Goal: Task Accomplishment & Management: Manage account settings

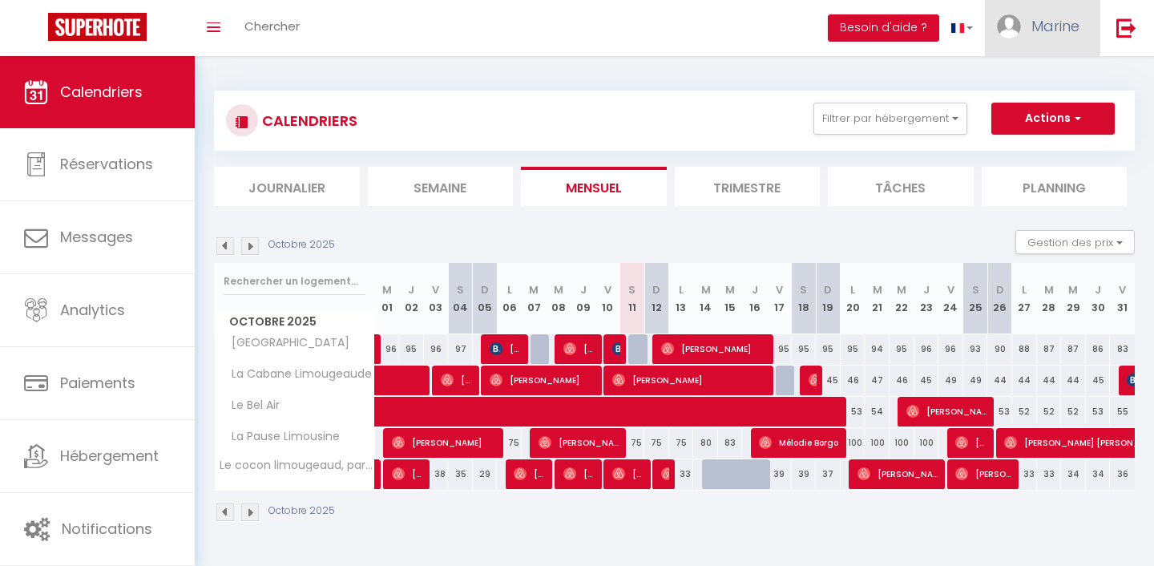
click at [1053, 38] on link "Marine" at bounding box center [1042, 28] width 115 height 56
click at [1004, 84] on link "Paramètres" at bounding box center [1035, 80] width 119 height 27
select select "fr"
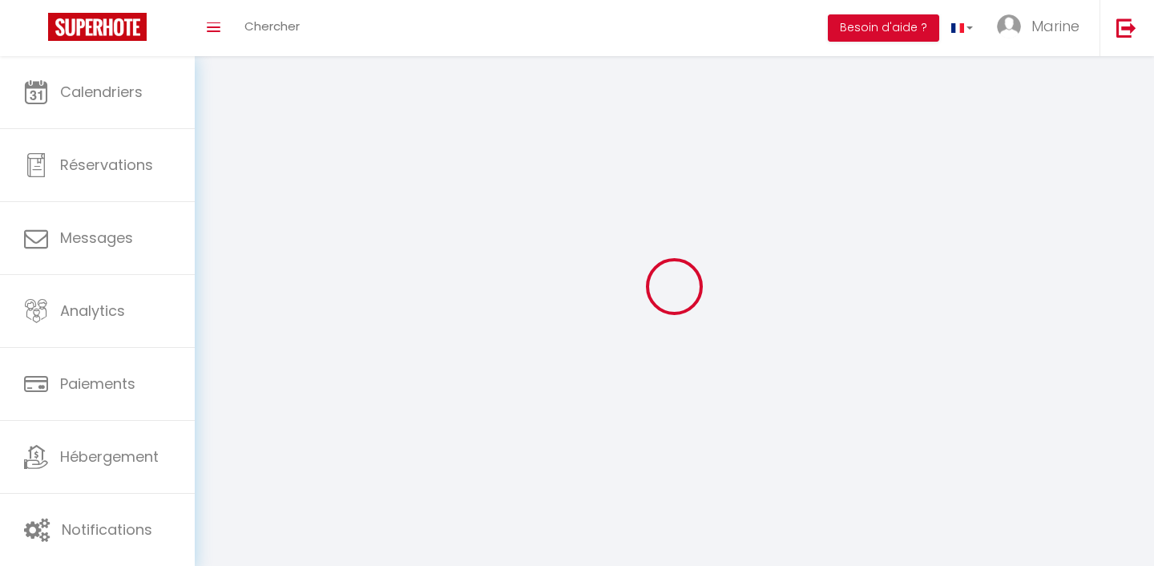
select select
type input "Marine"
type input "TSIGDINOS"
type input "0603211100"
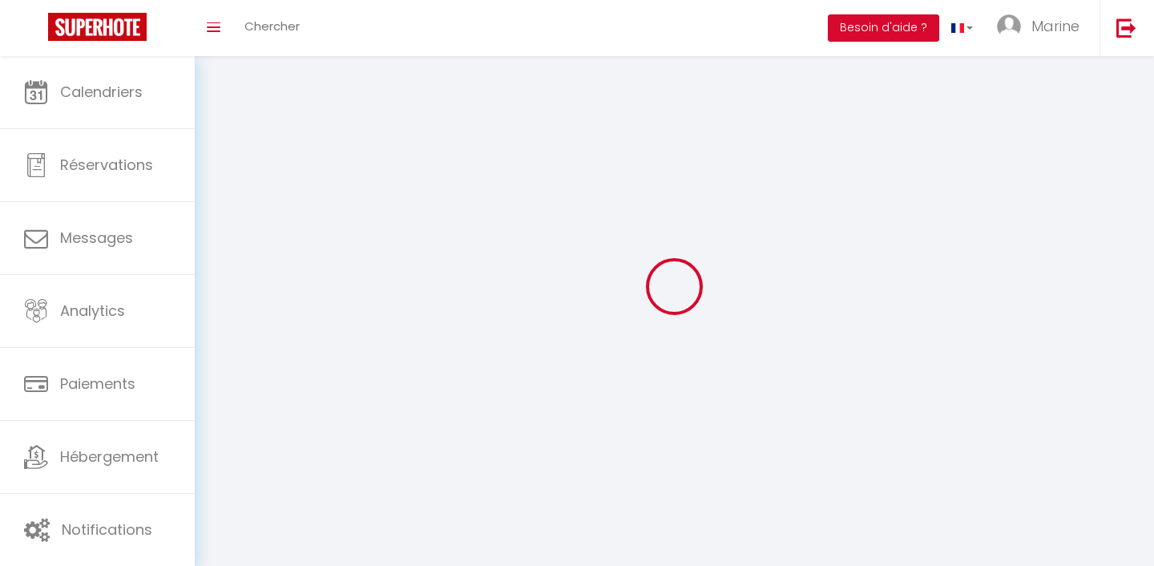
type input "[STREET_ADDRESS]"
type input "87110"
type input "LE VIGEN"
type input "oIIJd4CcUd0pP4CEE12VICKFb"
type input "1mz9Bl0C7n3fRJgwbZDwLRPK3"
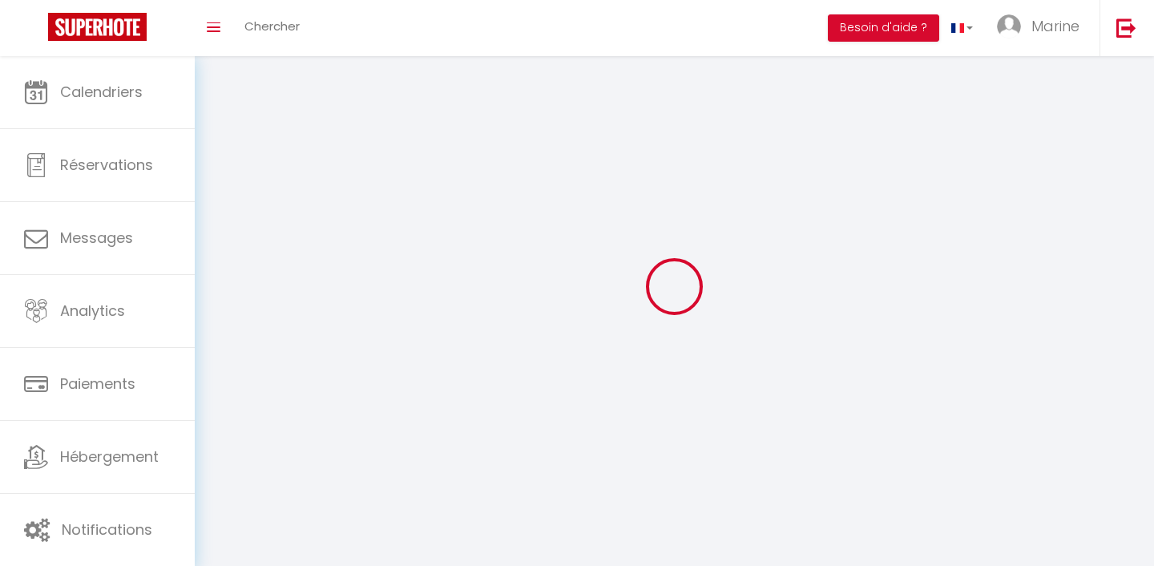
type input "oIIJd4CcUd0pP4CEE12VICKFb"
type input "1mz9Bl0C7n3fRJgwbZDwLRPK3"
type input "[URL][DOMAIN_NAME]"
select select "28"
select select "fr"
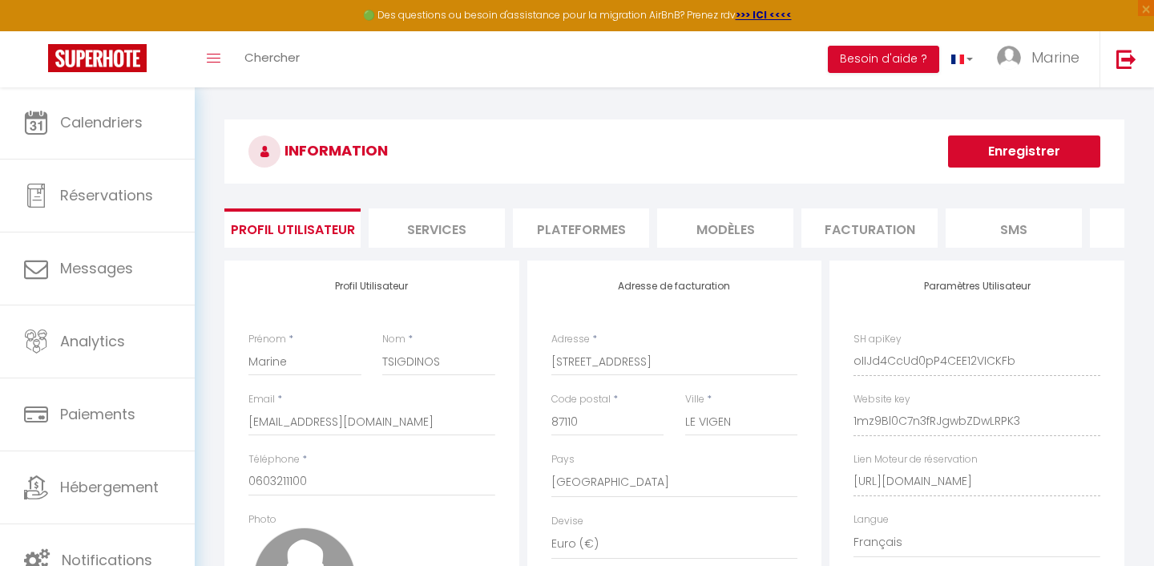
click at [624, 243] on li "Plateformes" at bounding box center [581, 227] width 136 height 39
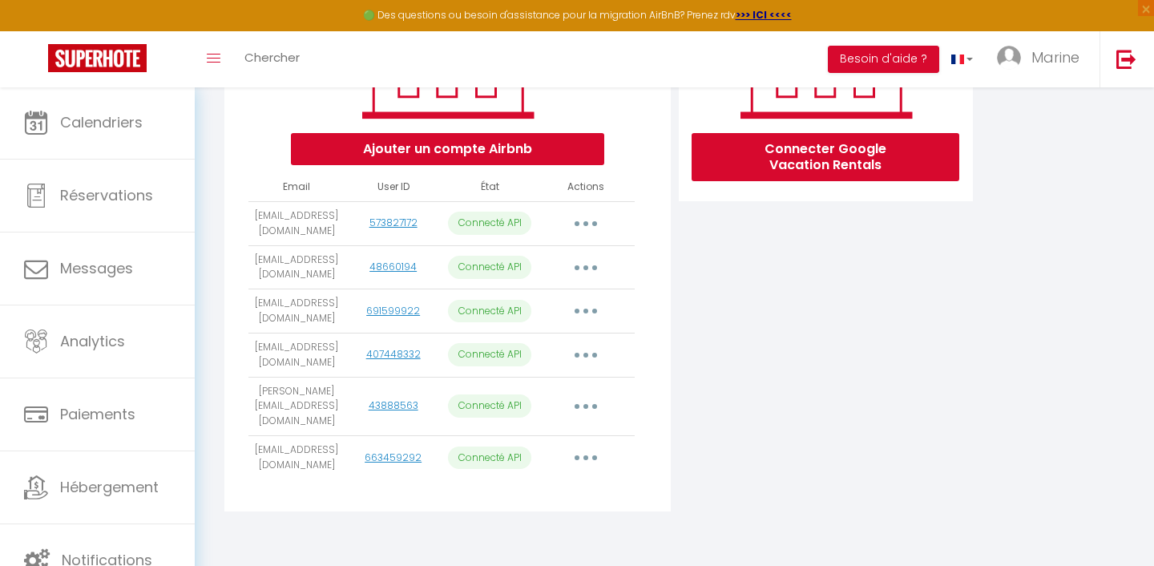
scroll to position [314, 0]
click at [539, 149] on button "Ajouter un compte Airbnb" at bounding box center [447, 149] width 313 height 32
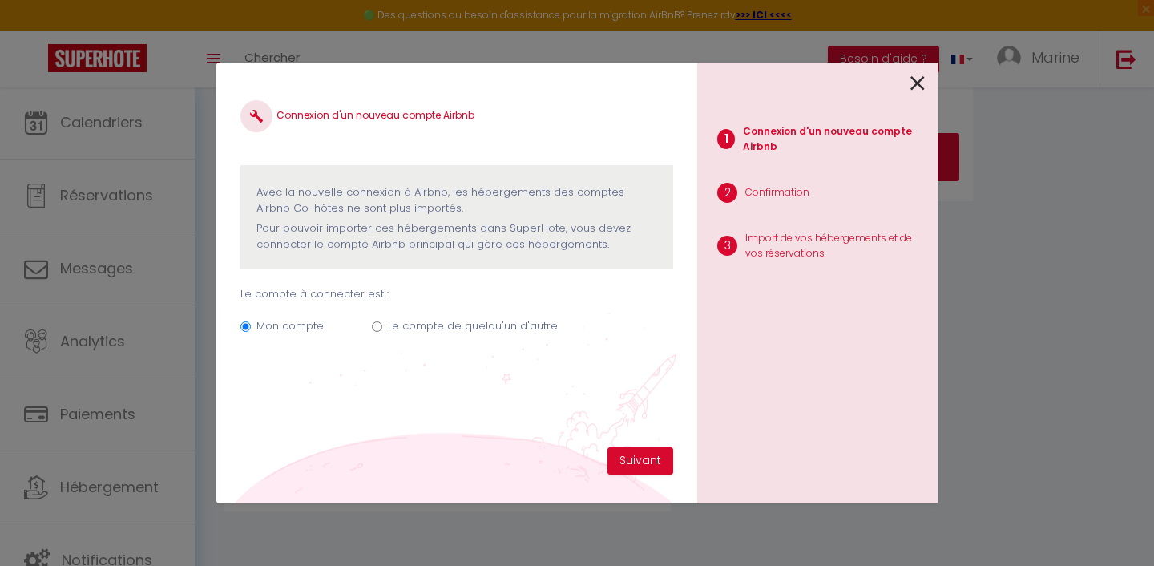
click at [393, 326] on label "Le compte de quelqu'un d'autre" at bounding box center [473, 326] width 170 height 16
click at [382, 326] on input "Le compte de quelqu'un d'autre" at bounding box center [377, 326] width 10 height 10
radio input "true"
radio input "false"
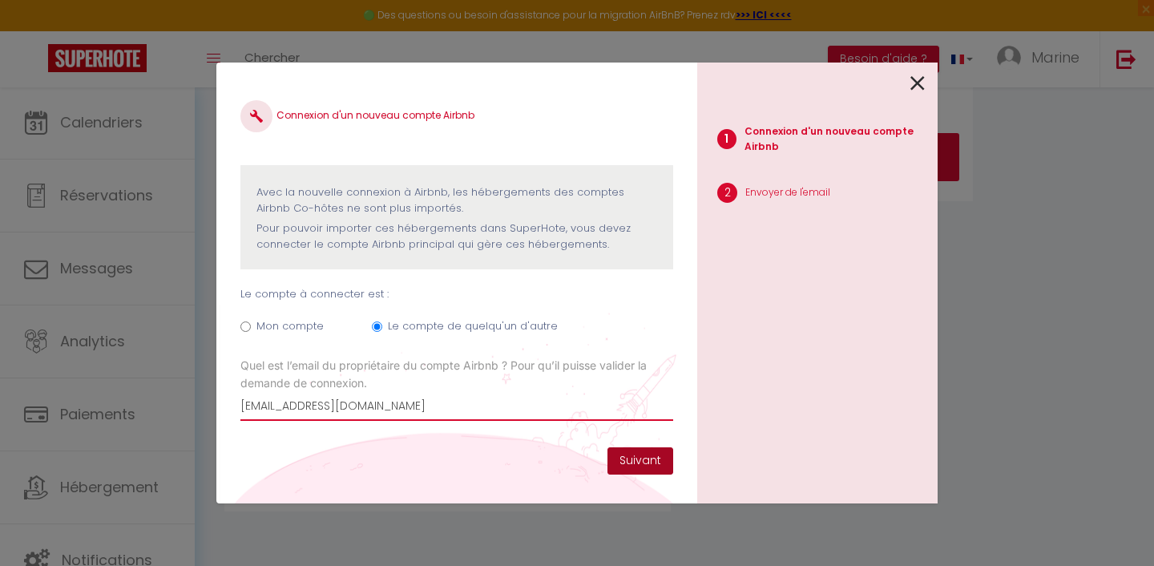
type input "[EMAIL_ADDRESS][DOMAIN_NAME]"
click at [634, 460] on button "Suivant" at bounding box center [641, 460] width 66 height 27
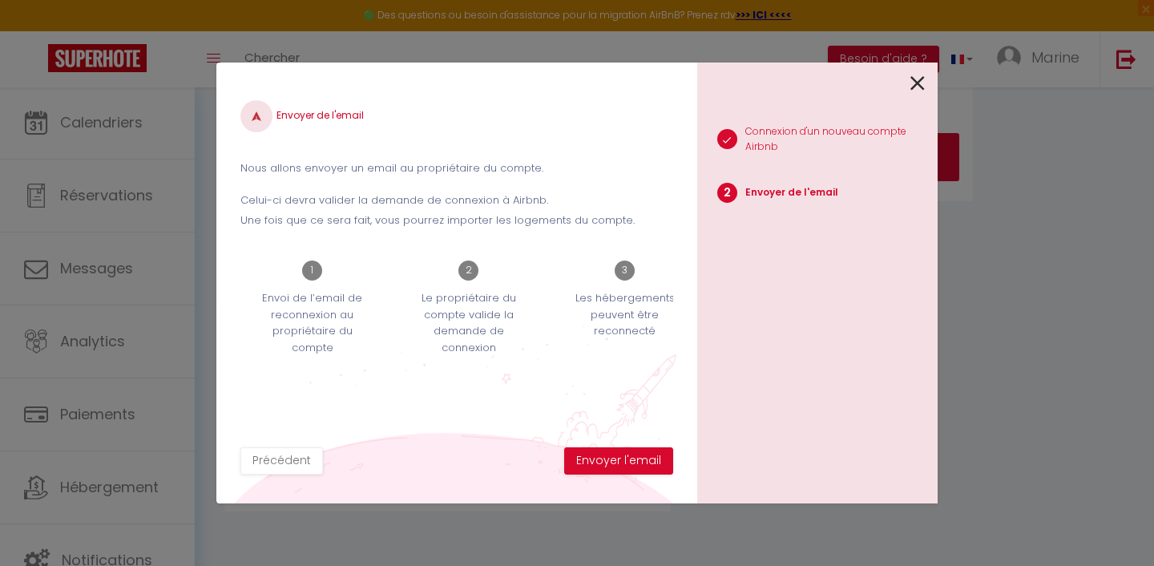
click at [634, 460] on button "Envoyer l'email" at bounding box center [618, 460] width 109 height 27
